Goal: Use online tool/utility: Utilize a website feature to perform a specific function

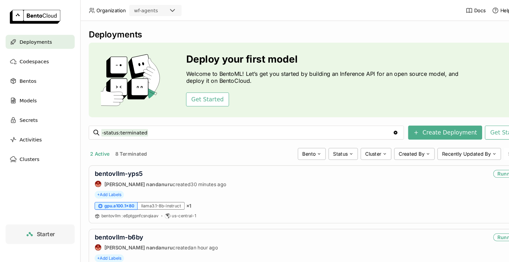
click at [37, 40] on span "Deployments" at bounding box center [34, 40] width 31 height 8
click at [125, 163] on link "bentovllm-yps5" at bounding box center [113, 164] width 46 height 7
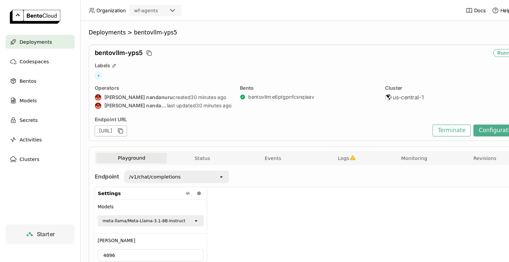
click at [236, 206] on div at bounding box center [346, 232] width 299 height 108
click at [209, 168] on icon "open" at bounding box center [210, 167] width 5 height 5
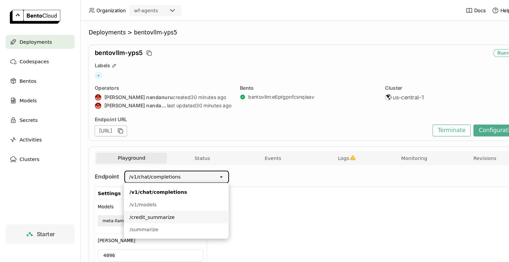
click at [158, 207] on div "/credit_summarize" at bounding box center [167, 206] width 89 height 7
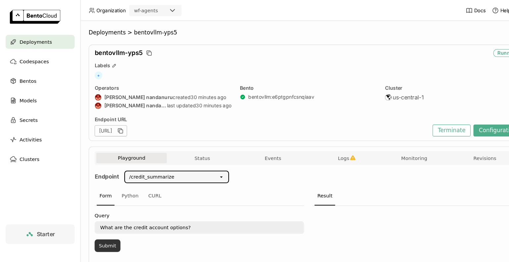
click at [105, 234] on button "Submit" at bounding box center [102, 233] width 25 height 12
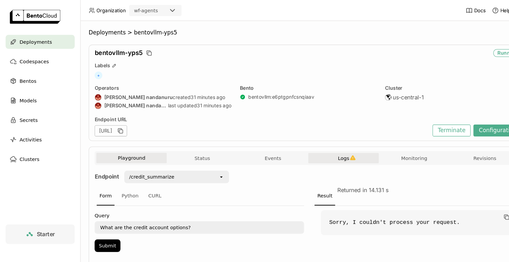
click at [324, 151] on span "Logs" at bounding box center [326, 150] width 11 height 6
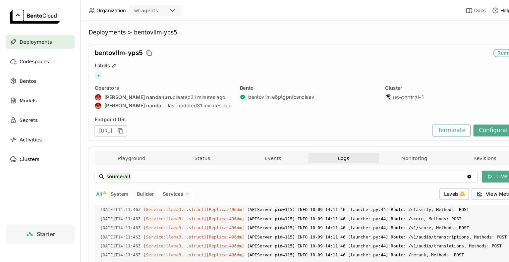
scroll to position [1177, 0]
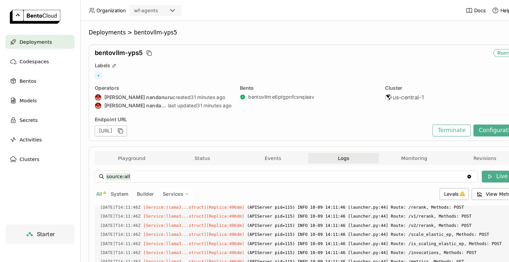
click at [378, 126] on div "[URL]" at bounding box center [249, 124] width 318 height 11
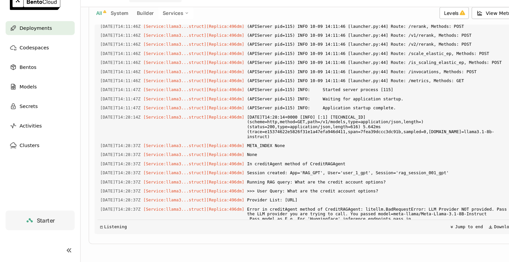
scroll to position [0, 0]
click at [398, 208] on span "Error in creditAgent method of CreditRAGAgent: litellm.BadRequestError: LLM Pro…" at bounding box center [363, 218] width 256 height 21
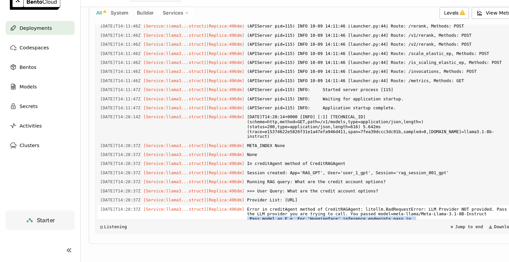
click at [398, 208] on span "Error in creditAgent method of CreditRAGAgent: litellm.BadRequestError: LLM Pro…" at bounding box center [363, 218] width 256 height 21
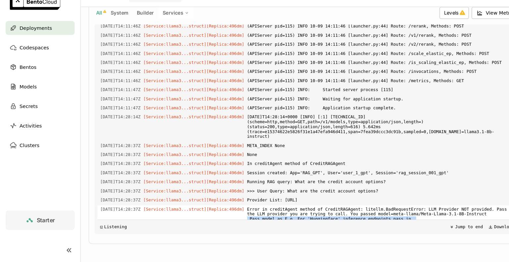
click at [398, 208] on span "Error in creditAgent method of CreditRAGAgent: litellm.BadRequestError: LLM Pro…" at bounding box center [363, 218] width 256 height 21
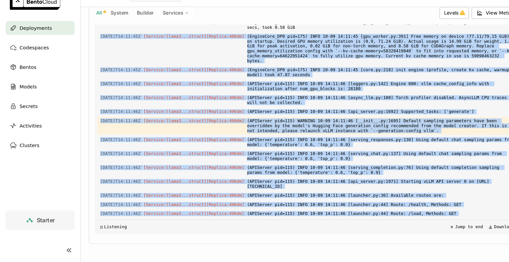
scroll to position [784, 0]
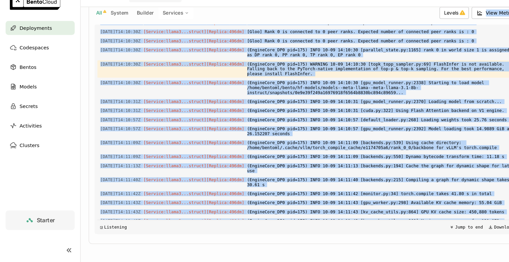
drag, startPoint x: 448, startPoint y: 146, endPoint x: 439, endPoint y: 34, distance: 112.7
click at [439, 34] on div "source:all source:all Clear value Live All System Builder Services Levels View …" at bounding box center [293, 119] width 406 height 232
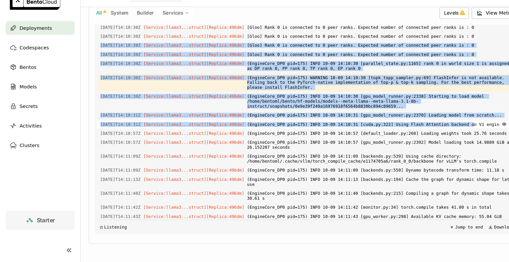
drag, startPoint x: 439, startPoint y: 34, endPoint x: 428, endPoint y: 118, distance: 85.3
click at [428, 118] on div "source:all source:all Clear value Live All System Builder Services Levels View …" at bounding box center [293, 119] width 406 height 232
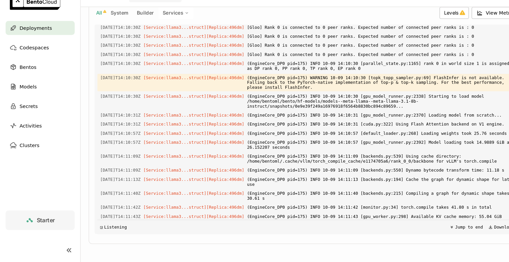
click at [402, 165] on div "Load older logs 2025-10-09T13:37:50Z [Builder] [ bentovllm:e6ptgpnfcsnqiaav ] t…" at bounding box center [293, 135] width 401 height 199
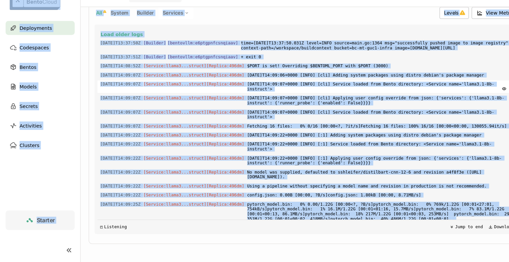
scroll to position [135, 0]
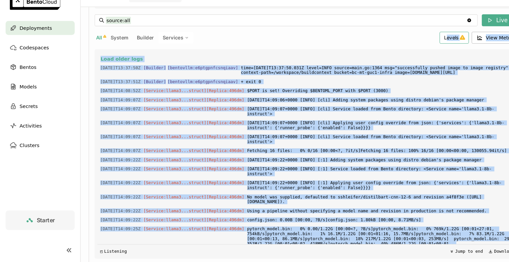
drag, startPoint x: 428, startPoint y: 125, endPoint x: 422, endPoint y: 43, distance: 81.7
click at [422, 43] on div "source:all source:all Clear value Live All System Builder Services Levels View …" at bounding box center [293, 143] width 406 height 232
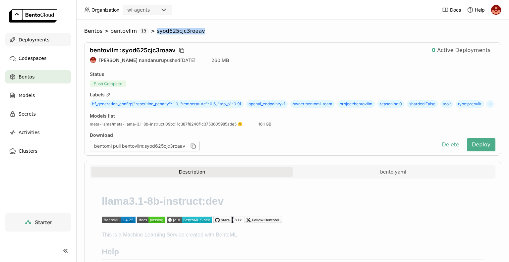
click at [36, 40] on span "Deployments" at bounding box center [34, 40] width 31 height 8
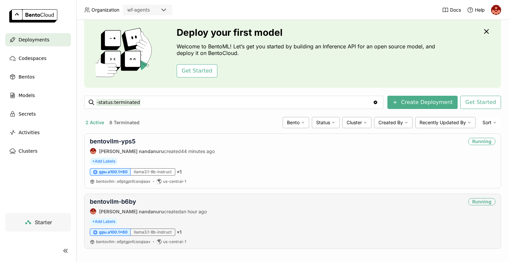
scroll to position [27, 0]
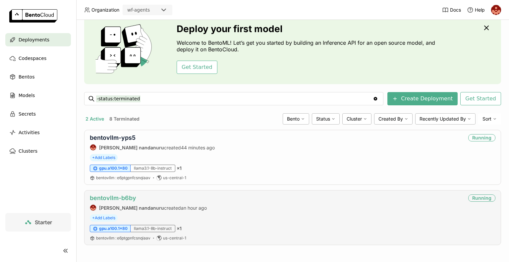
click at [110, 199] on link "bentovllm-b6by" at bounding box center [113, 198] width 46 height 7
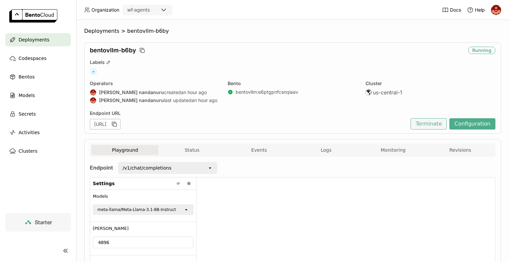
click at [427, 124] on button "Terminate" at bounding box center [429, 123] width 36 height 11
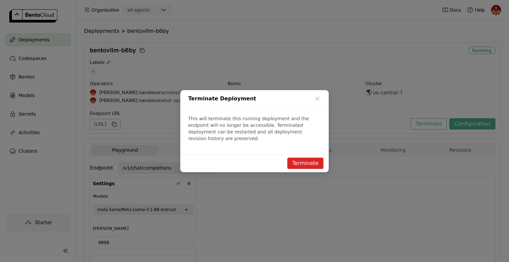
click at [307, 160] on button "Terminate" at bounding box center [305, 163] width 36 height 11
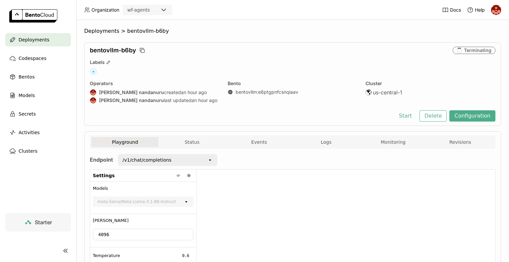
click at [30, 41] on span "Deployments" at bounding box center [34, 40] width 31 height 8
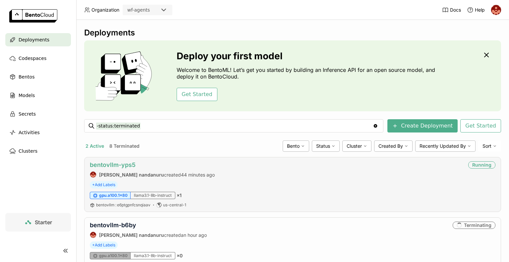
click at [117, 162] on link "bentovllm-yps5" at bounding box center [113, 164] width 46 height 7
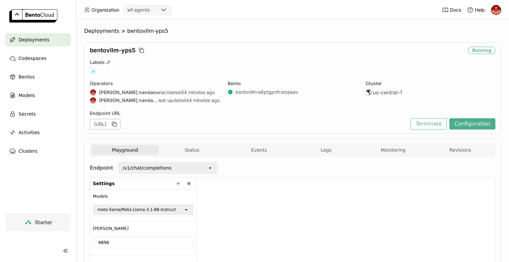
scroll to position [61, 0]
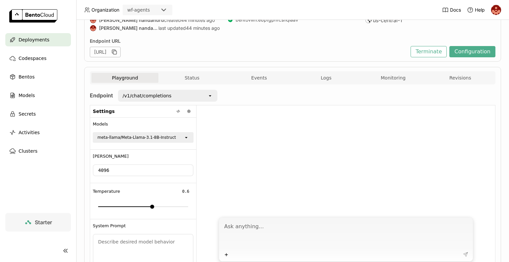
click at [210, 95] on icon at bounding box center [210, 95] width 2 height 1
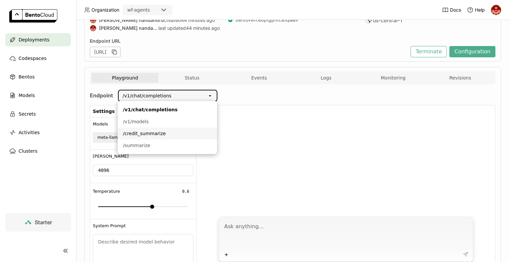
click at [149, 132] on div "/credit_summarize" at bounding box center [167, 133] width 89 height 7
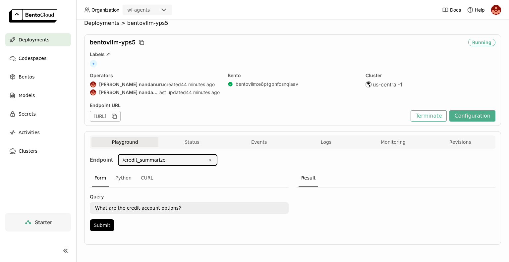
click at [207, 159] on div "/credit_summarize" at bounding box center [163, 160] width 89 height 11
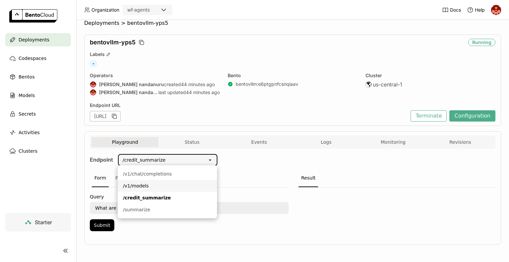
click at [156, 186] on div "/v1/models" at bounding box center [167, 186] width 89 height 7
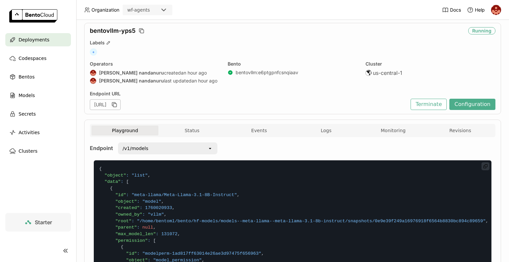
scroll to position [0, 0]
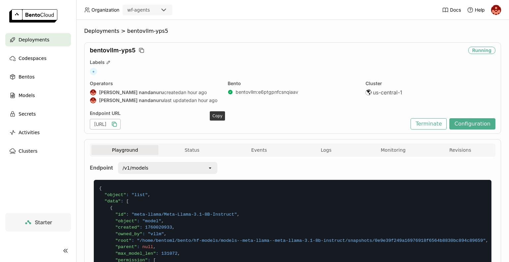
click at [118, 124] on icon "button" at bounding box center [114, 124] width 7 height 7
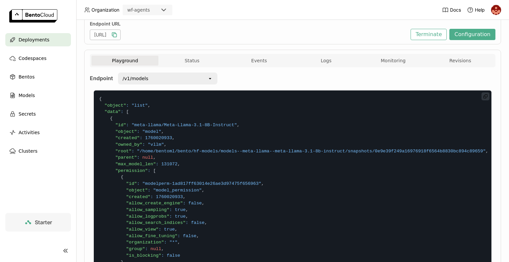
scroll to position [22, 0]
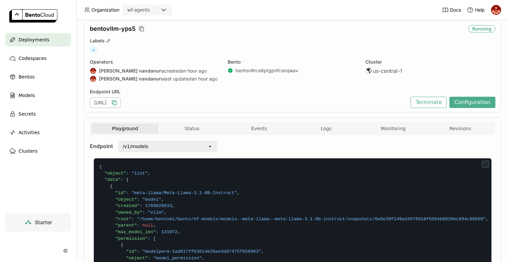
click at [299, 181] on code "{ "object" : "list" , "data" : [ { "id" : "meta-llama/Meta-Llama-3.1-8B-Instruc…" at bounding box center [293, 261] width 398 height 207
click at [210, 150] on div "open" at bounding box center [212, 146] width 9 height 11
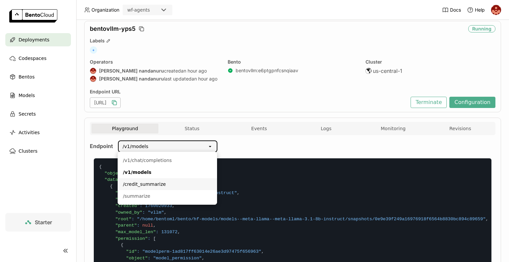
click at [158, 183] on div "/credit_summarize" at bounding box center [167, 184] width 89 height 7
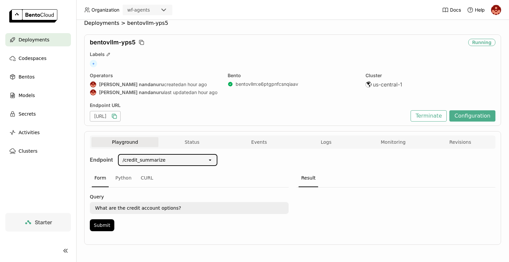
click at [164, 165] on div "/credit_summarize open" at bounding box center [165, 161] width 104 height 15
click at [210, 158] on icon "open" at bounding box center [210, 159] width 5 height 5
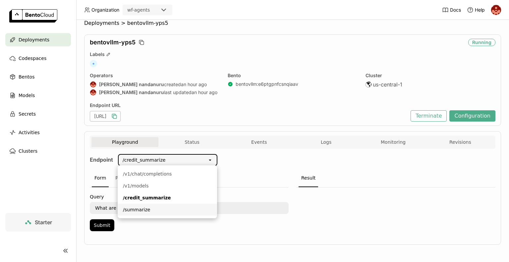
click at [138, 210] on div "/summarize" at bounding box center [167, 210] width 89 height 7
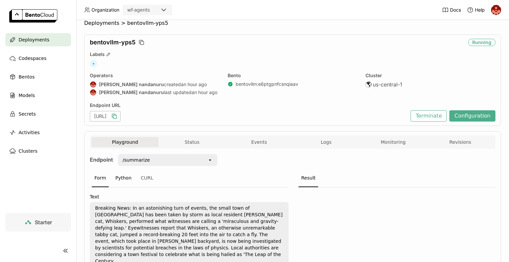
click at [125, 178] on div "Python" at bounding box center [124, 178] width 22 height 18
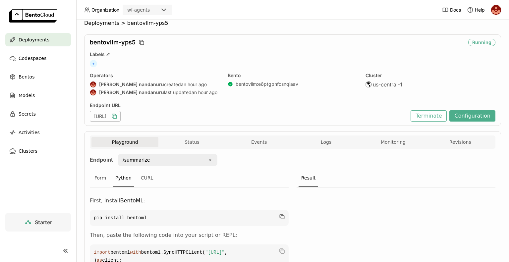
click at [410, 210] on div at bounding box center [396, 242] width 199 height 109
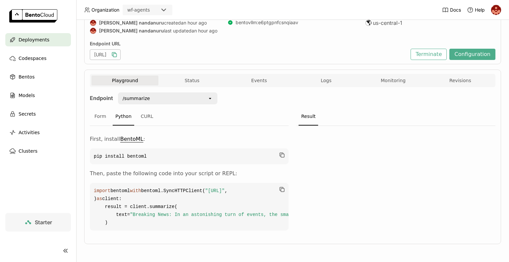
scroll to position [98, 0]
click at [225, 188] on span ""[URL]"" at bounding box center [215, 190] width 20 height 5
click at [31, 43] on span "Deployments" at bounding box center [34, 40] width 31 height 8
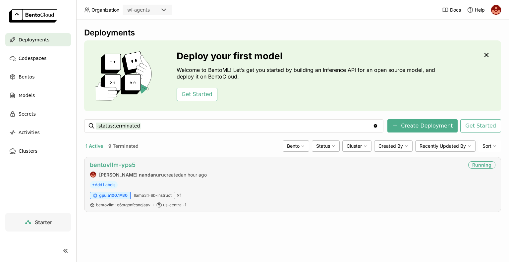
click at [119, 166] on link "bentovllm-yps5" at bounding box center [113, 164] width 46 height 7
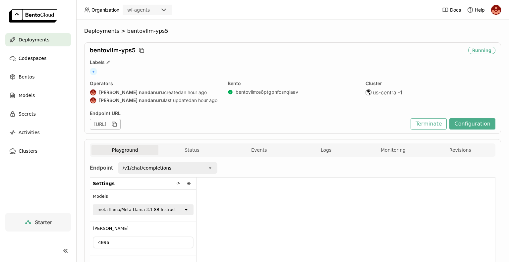
click at [31, 40] on span "Deployments" at bounding box center [34, 40] width 31 height 8
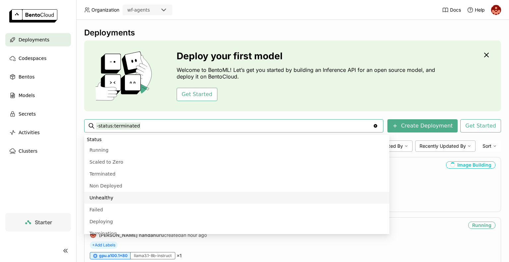
click at [35, 40] on span "Deployments" at bounding box center [34, 40] width 31 height 8
